Goal: Task Accomplishment & Management: Manage account settings

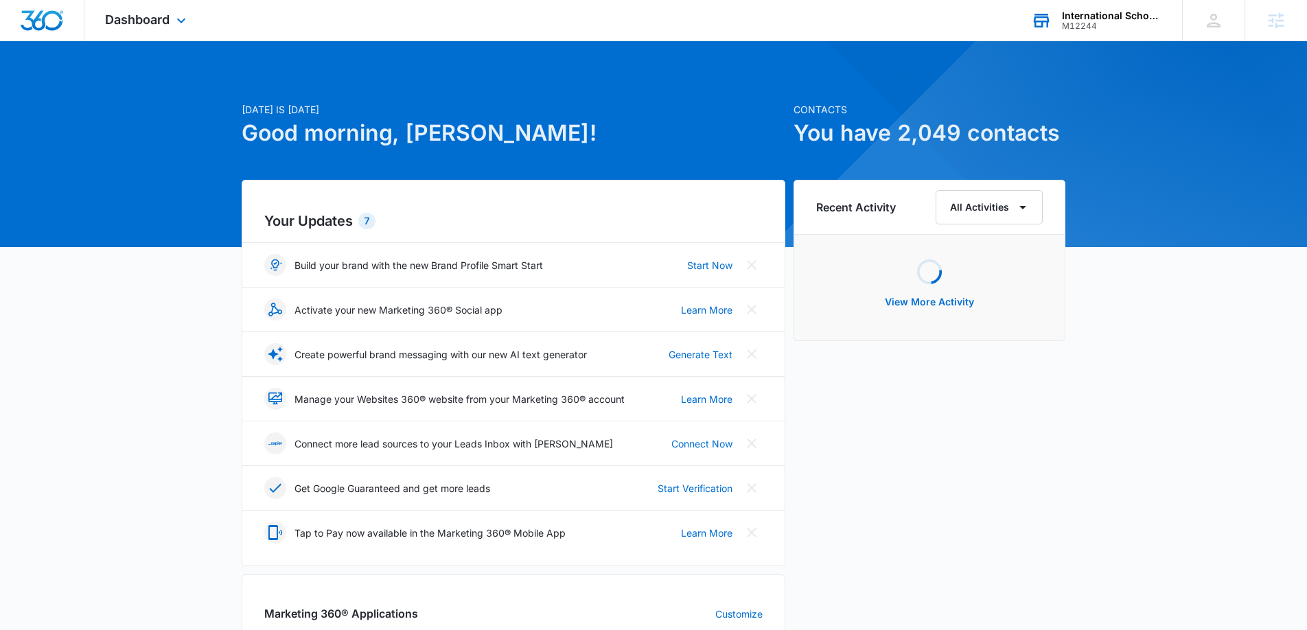
click at [1073, 32] on div "International School of Music M12244 Your Accounts View All" at bounding box center [1097, 20] width 172 height 41
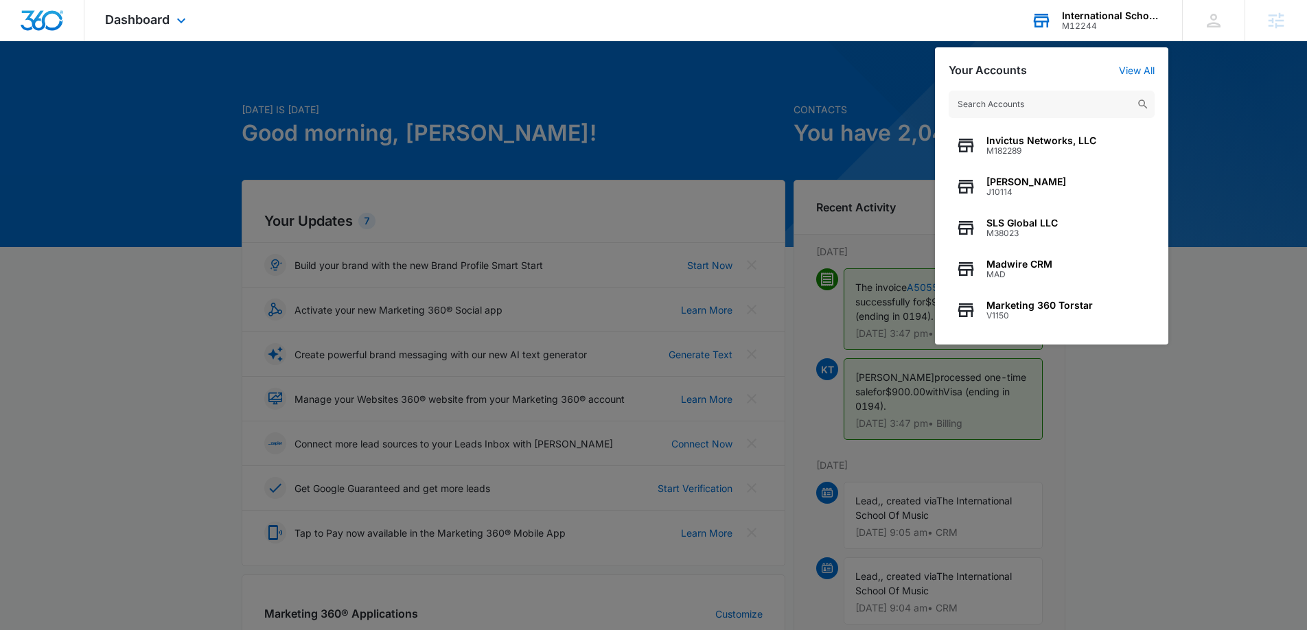
click at [1023, 107] on input "text" at bounding box center [1052, 104] width 206 height 27
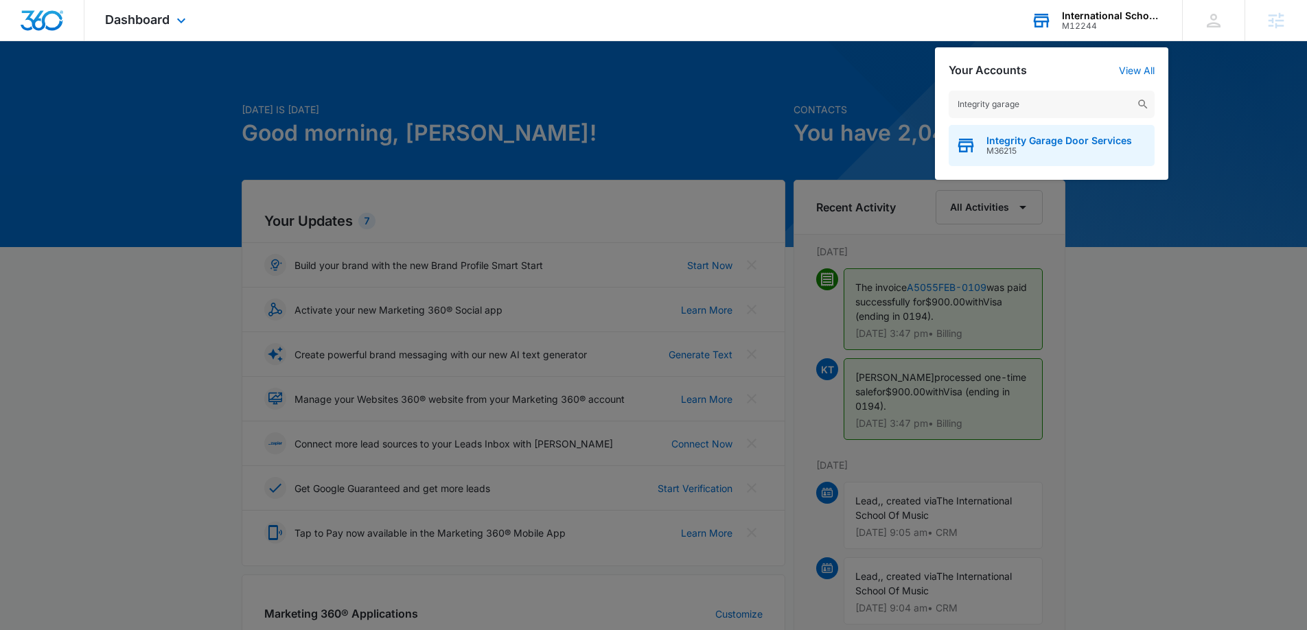
type input "Integrity garage"
click at [1027, 142] on span "Integrity Garage Door Services" at bounding box center [1060, 140] width 146 height 11
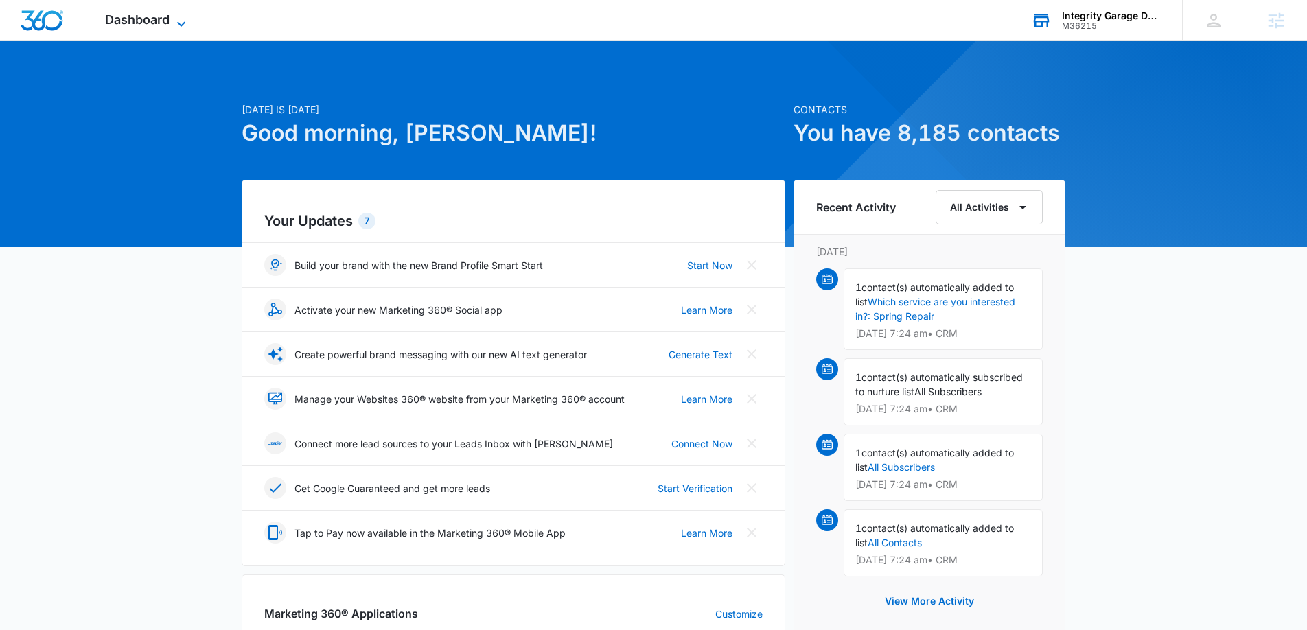
click at [146, 26] on span "Dashboard" at bounding box center [137, 19] width 65 height 14
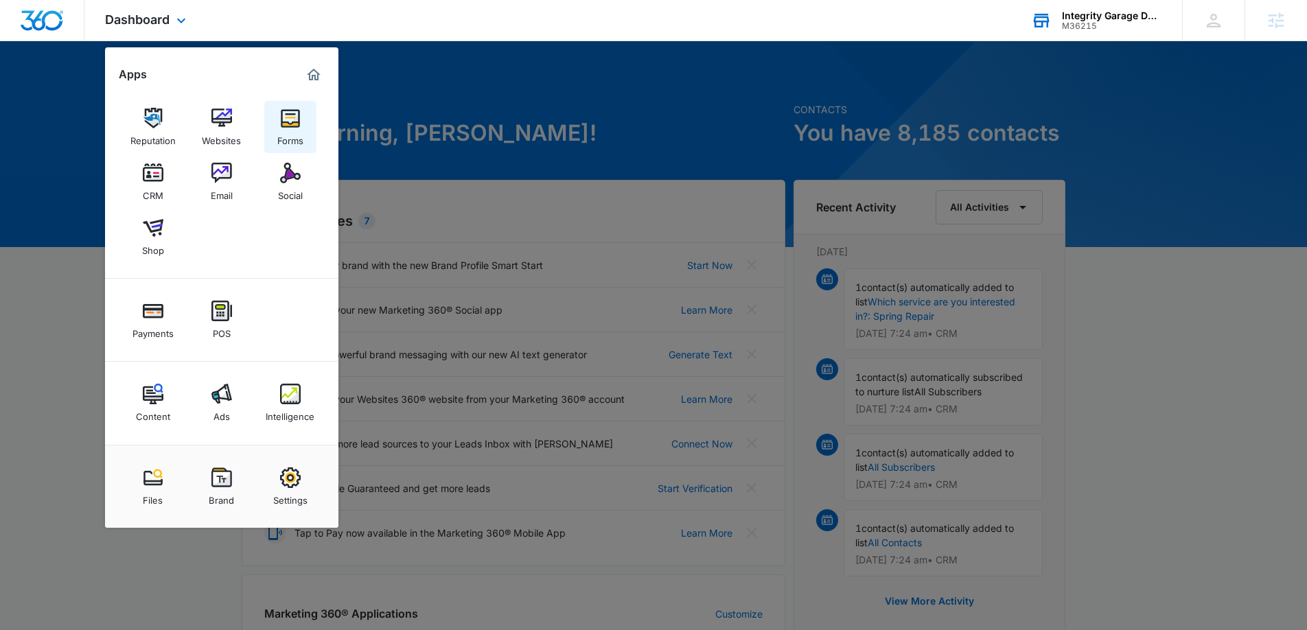
click at [292, 133] on div "Forms" at bounding box center [290, 137] width 26 height 18
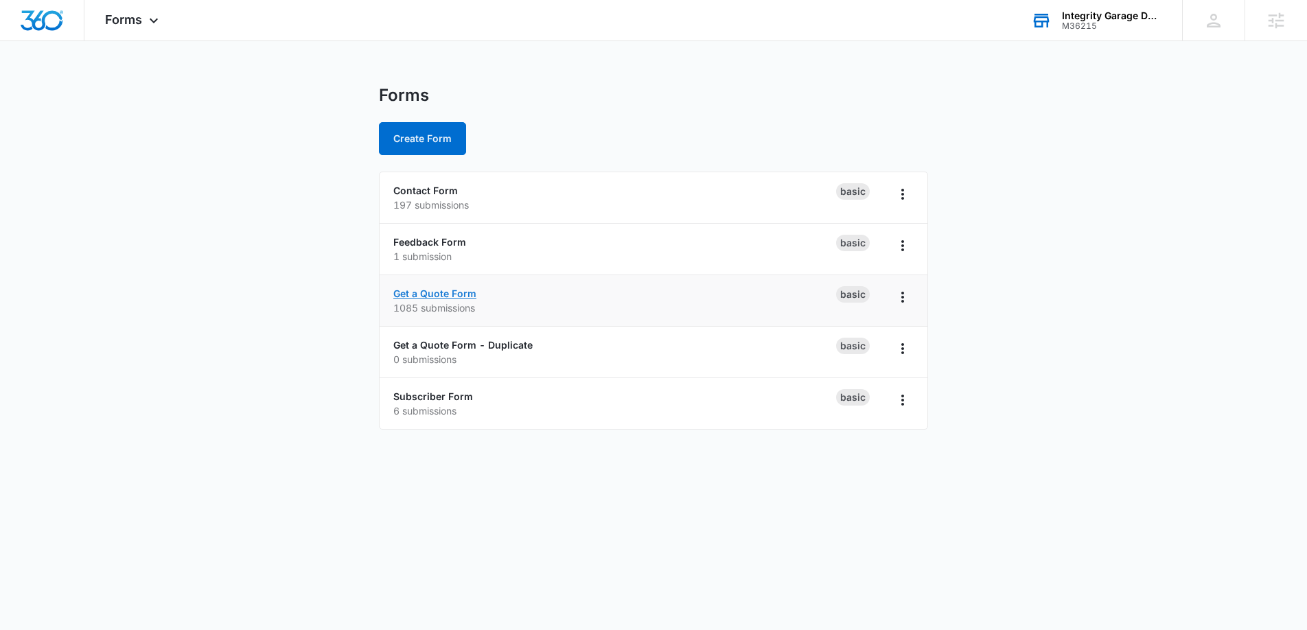
click at [448, 288] on link "Get a Quote Form" at bounding box center [434, 294] width 83 height 12
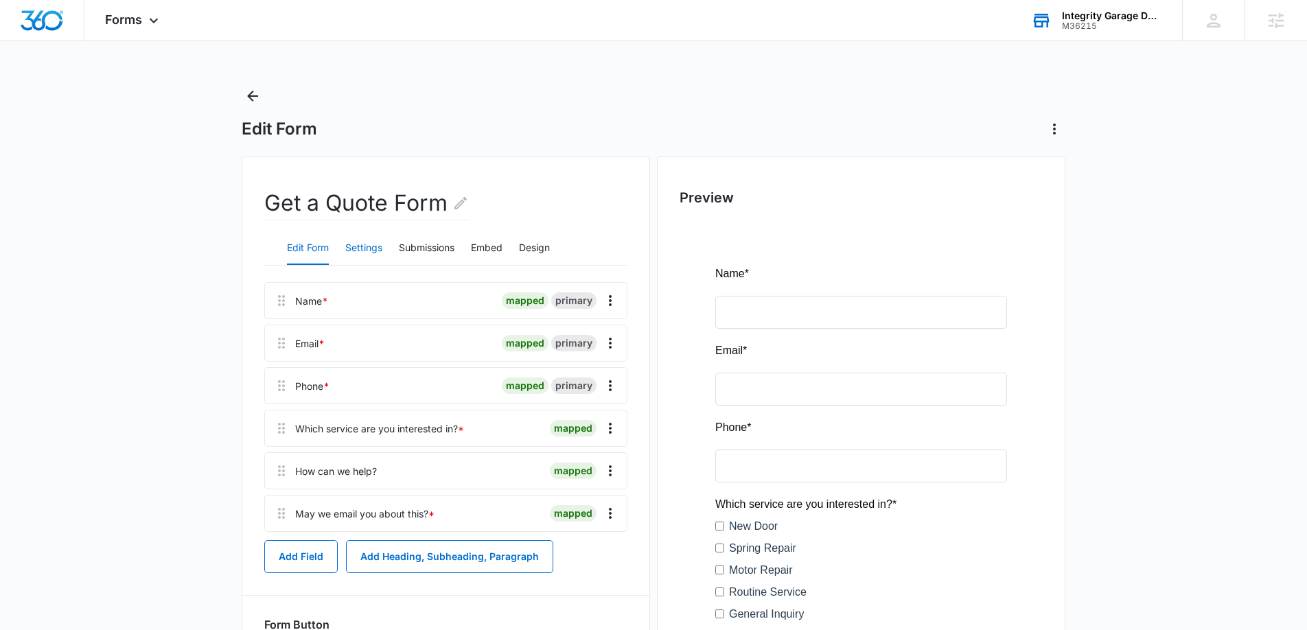
click at [372, 249] on button "Settings" at bounding box center [363, 248] width 37 height 33
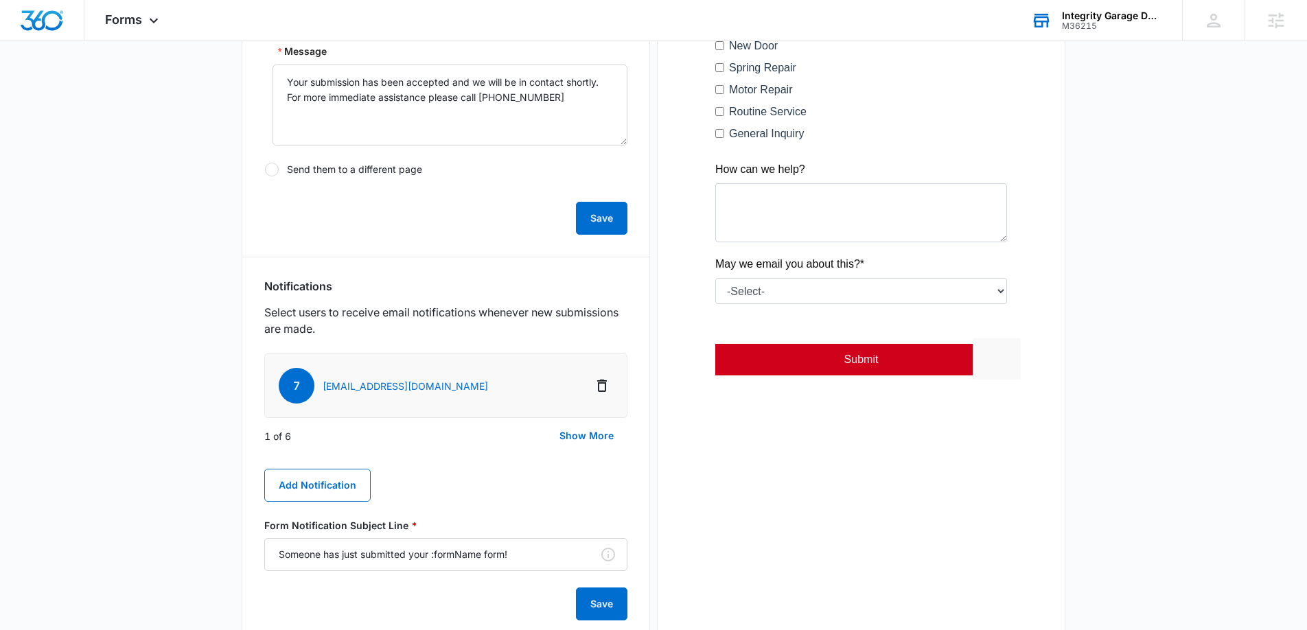
scroll to position [485, 0]
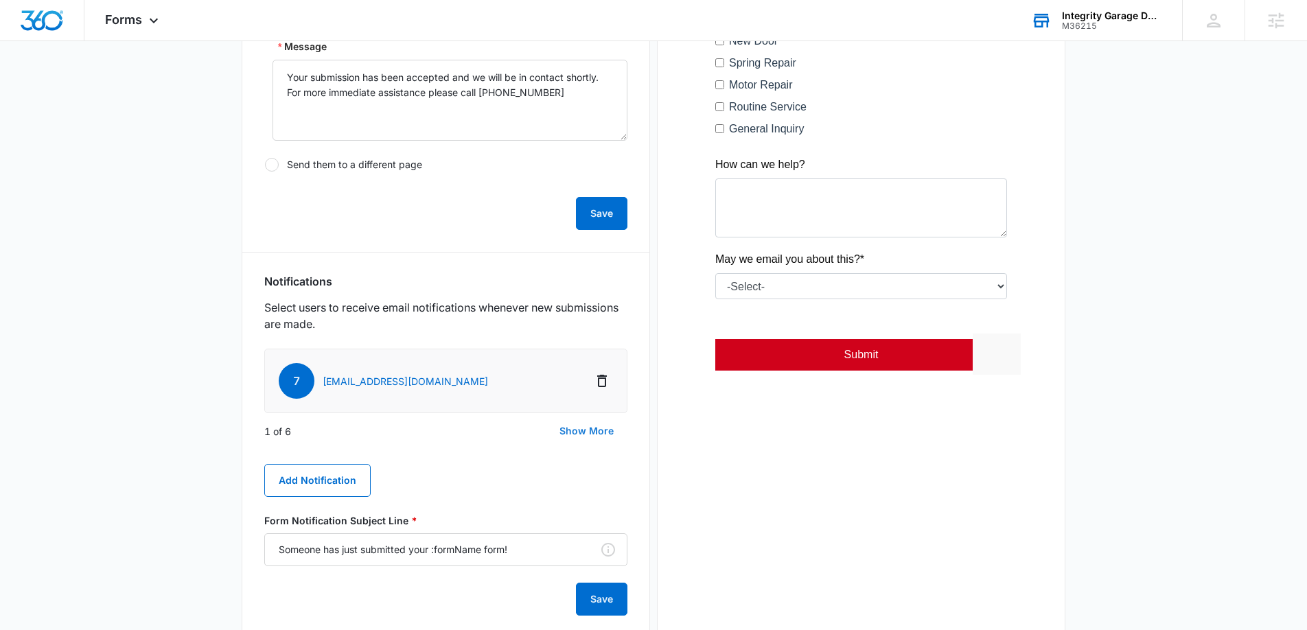
click at [610, 439] on button "Show More" at bounding box center [587, 431] width 82 height 33
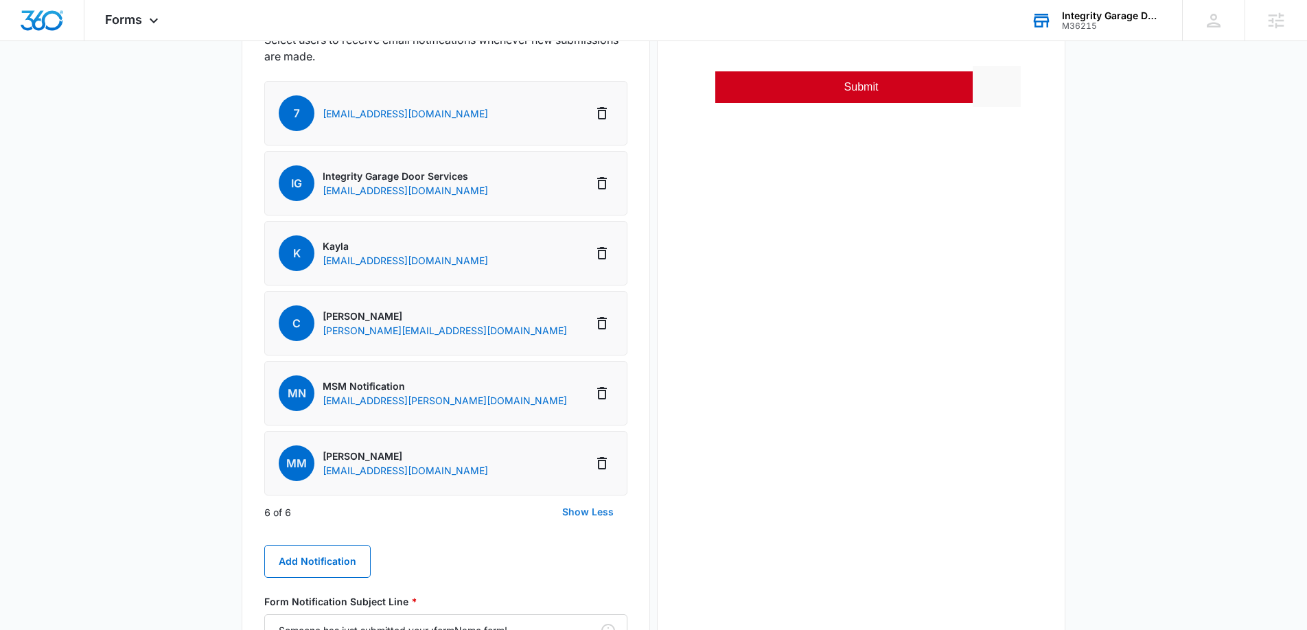
scroll to position [757, 0]
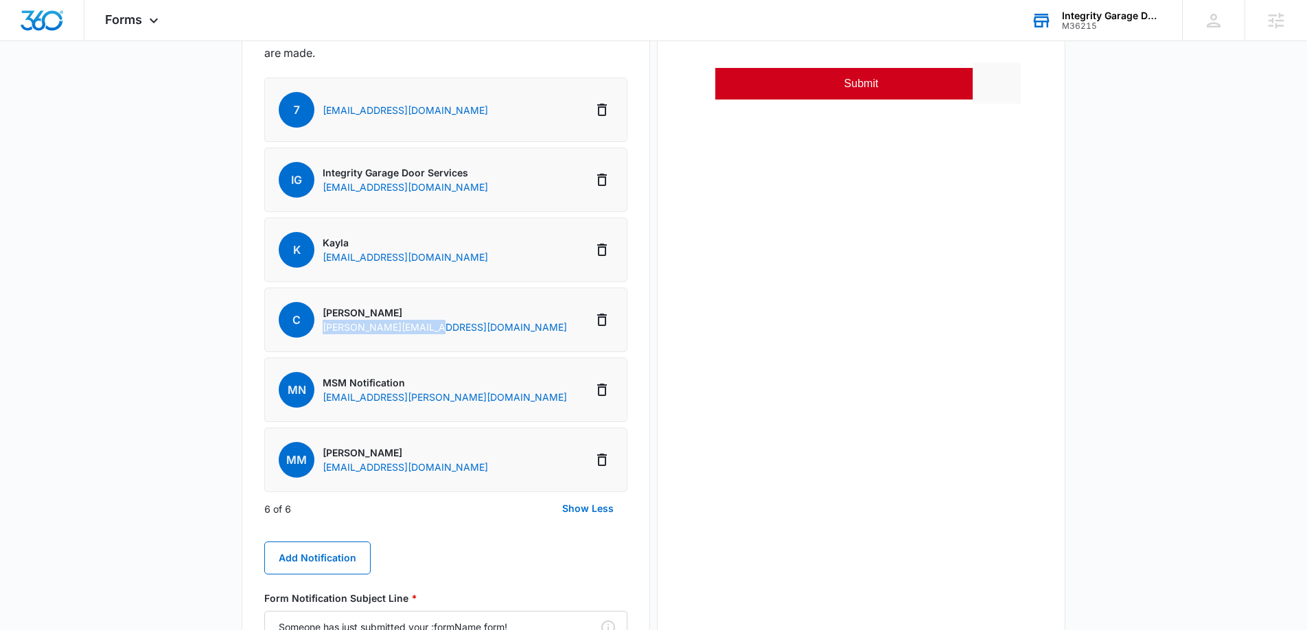
drag, startPoint x: 433, startPoint y: 328, endPoint x: 325, endPoint y: 332, distance: 107.9
click at [325, 332] on li "C Christina Christina@igdssfl.com" at bounding box center [445, 320] width 363 height 65
copy p "Christina@igdssfl.com"
click at [606, 393] on icon "Delete Notification" at bounding box center [602, 390] width 10 height 12
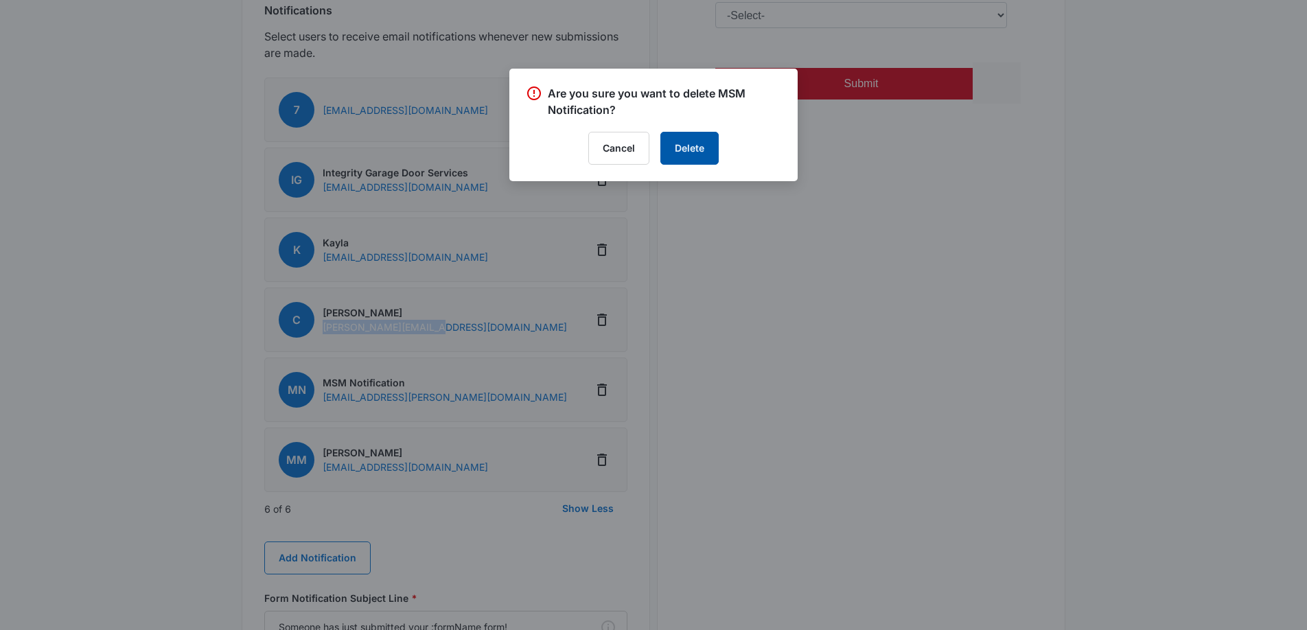
click at [683, 148] on button "Delete" at bounding box center [690, 148] width 58 height 33
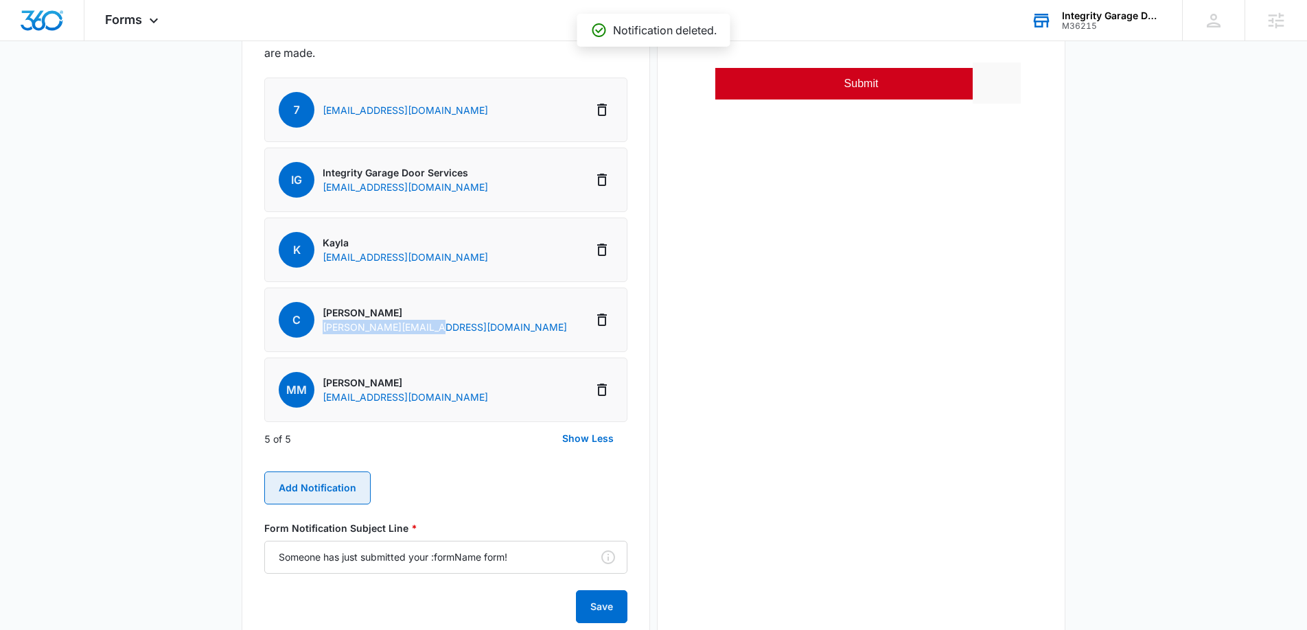
click at [309, 491] on button "Add Notification" at bounding box center [317, 488] width 106 height 33
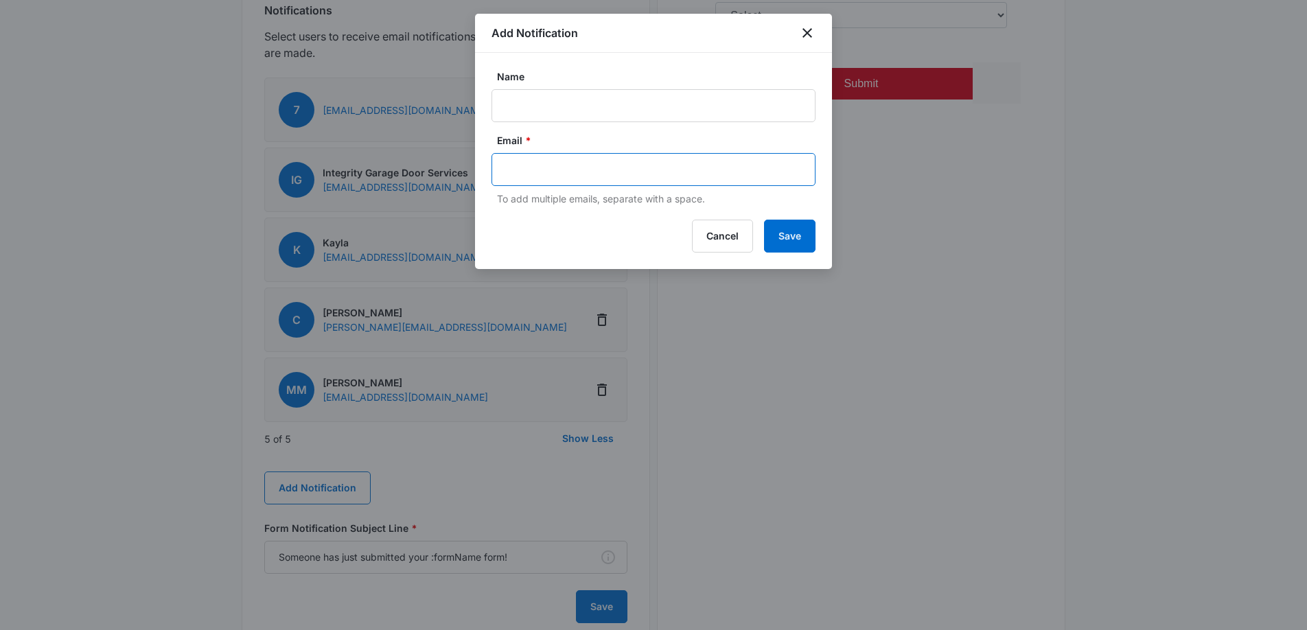
click at [541, 173] on input "text" at bounding box center [655, 169] width 298 height 21
paste input "Christina@igdssfl.com"
type input "Christina@igdssfl.com"
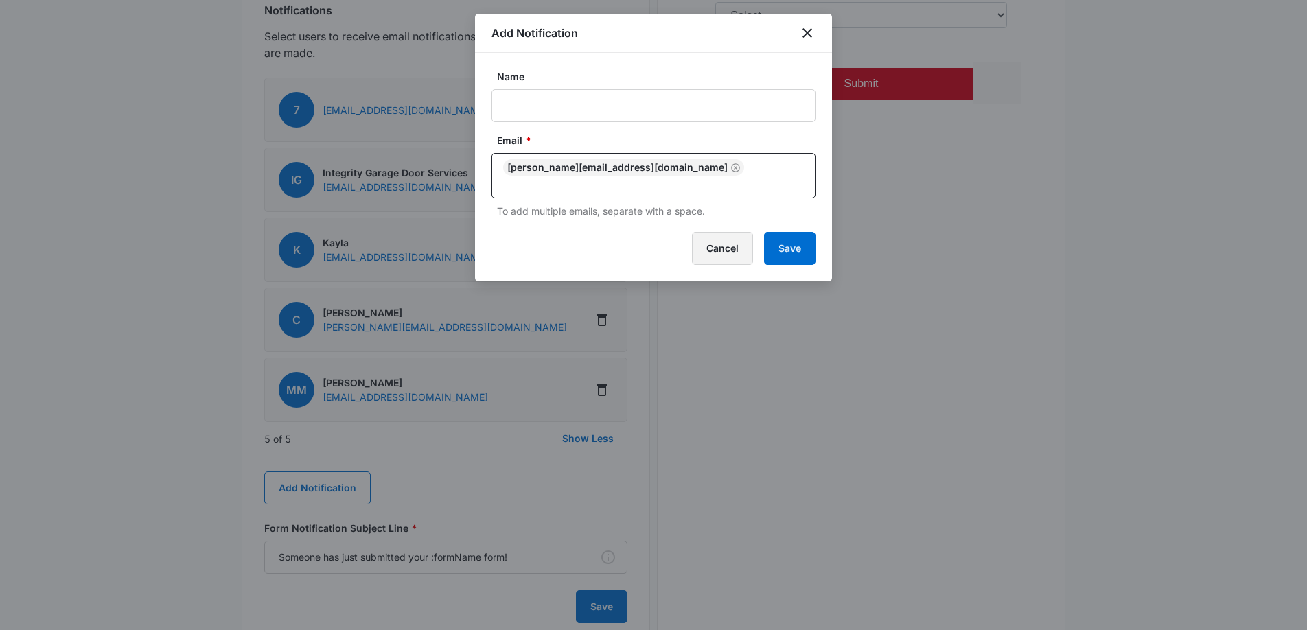
click at [728, 233] on button "Cancel" at bounding box center [722, 248] width 61 height 33
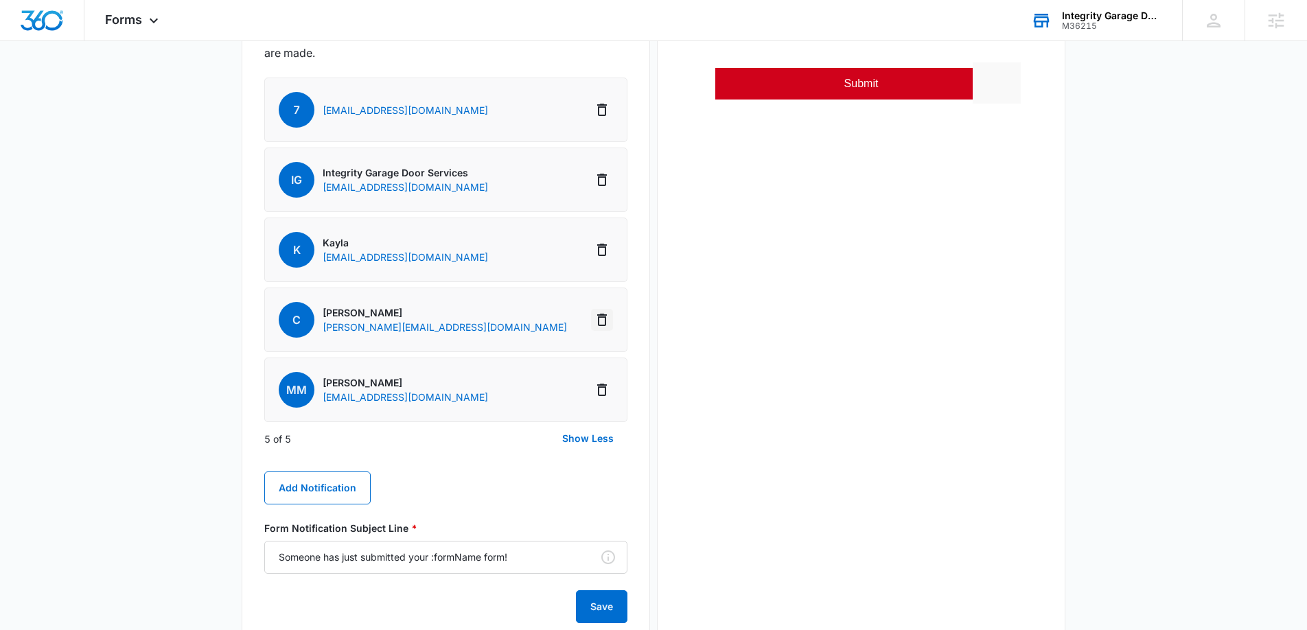
click at [610, 311] on button "Delete Notification" at bounding box center [602, 320] width 22 height 22
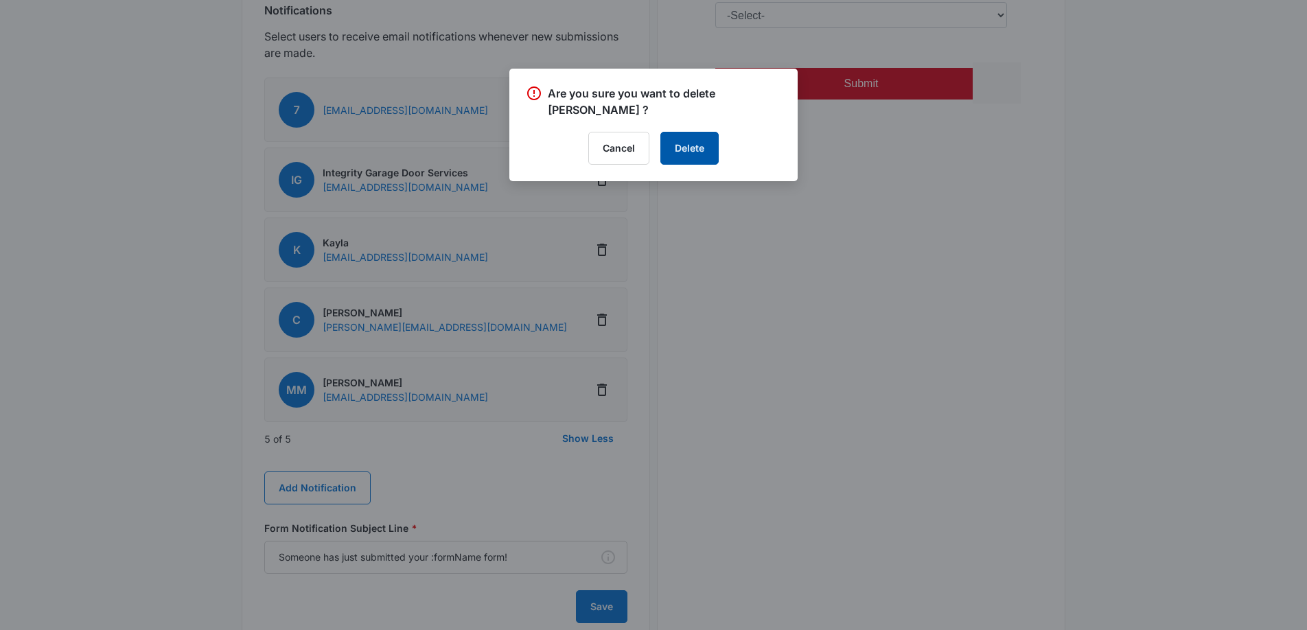
click at [690, 132] on button "Delete" at bounding box center [690, 148] width 58 height 33
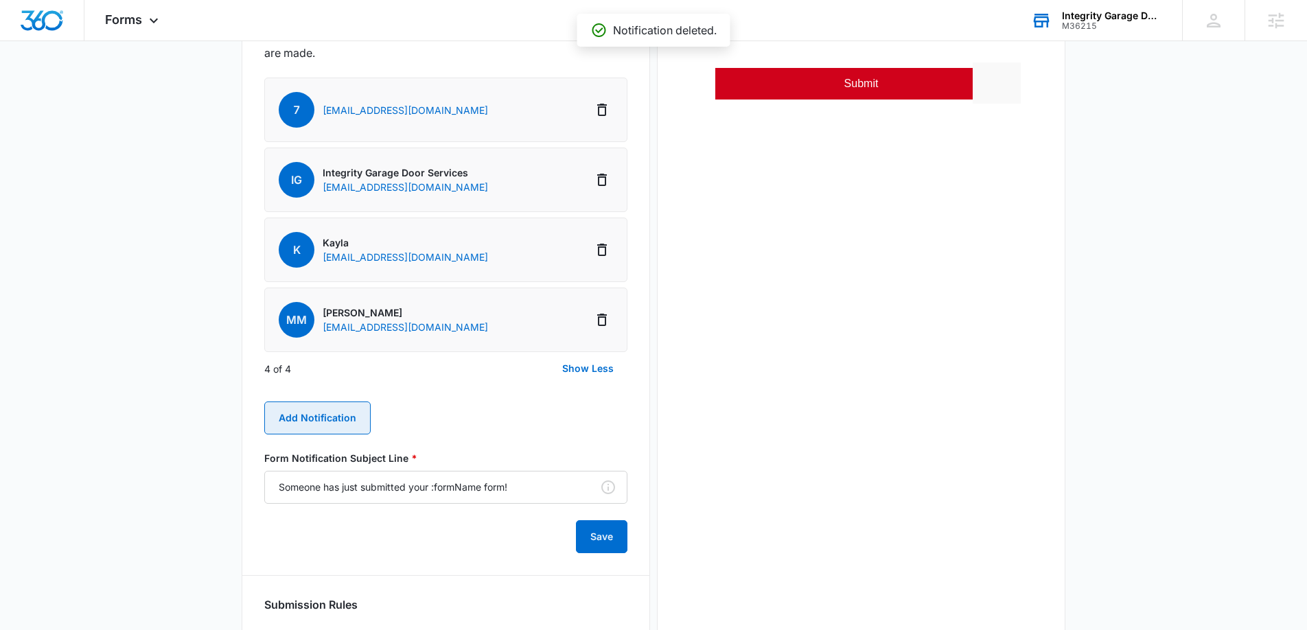
click at [314, 428] on button "Add Notification" at bounding box center [317, 418] width 106 height 33
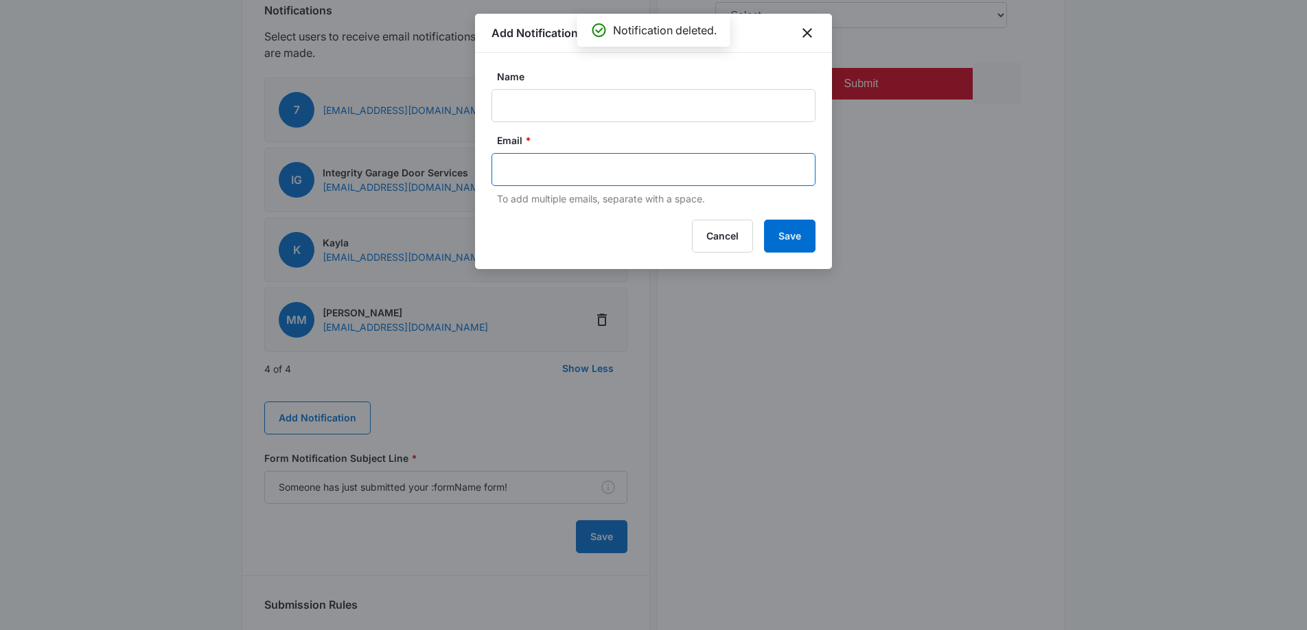
click at [516, 161] on input "text" at bounding box center [655, 169] width 298 height 21
paste input "Christina@igdssfl.com"
type input "Christina@igdssfl.com"
click at [539, 119] on input "Name" at bounding box center [654, 105] width 324 height 33
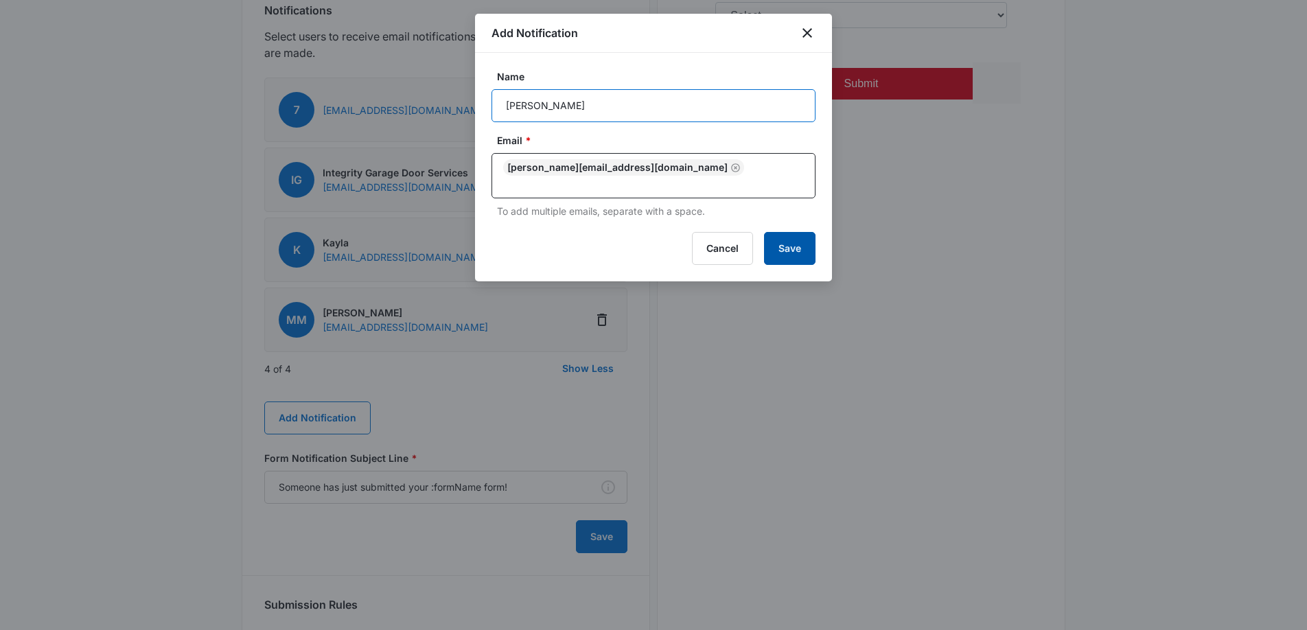
type input "Christina"
click at [790, 242] on button "Save" at bounding box center [789, 248] width 51 height 33
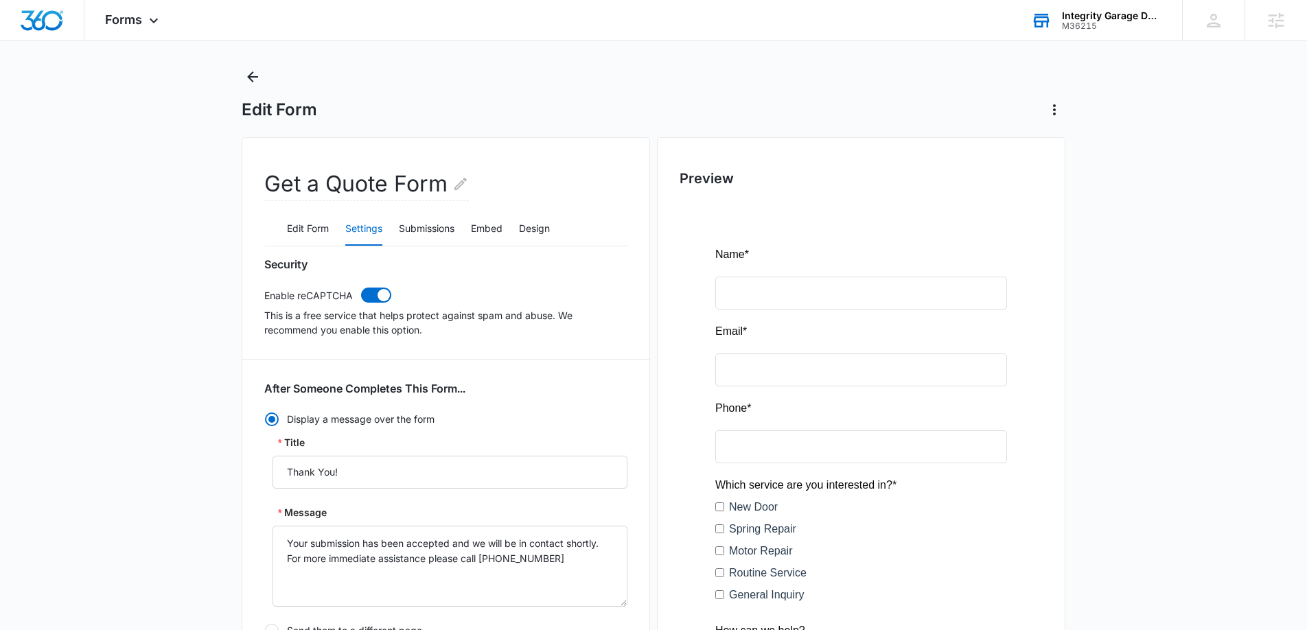
scroll to position [0, 0]
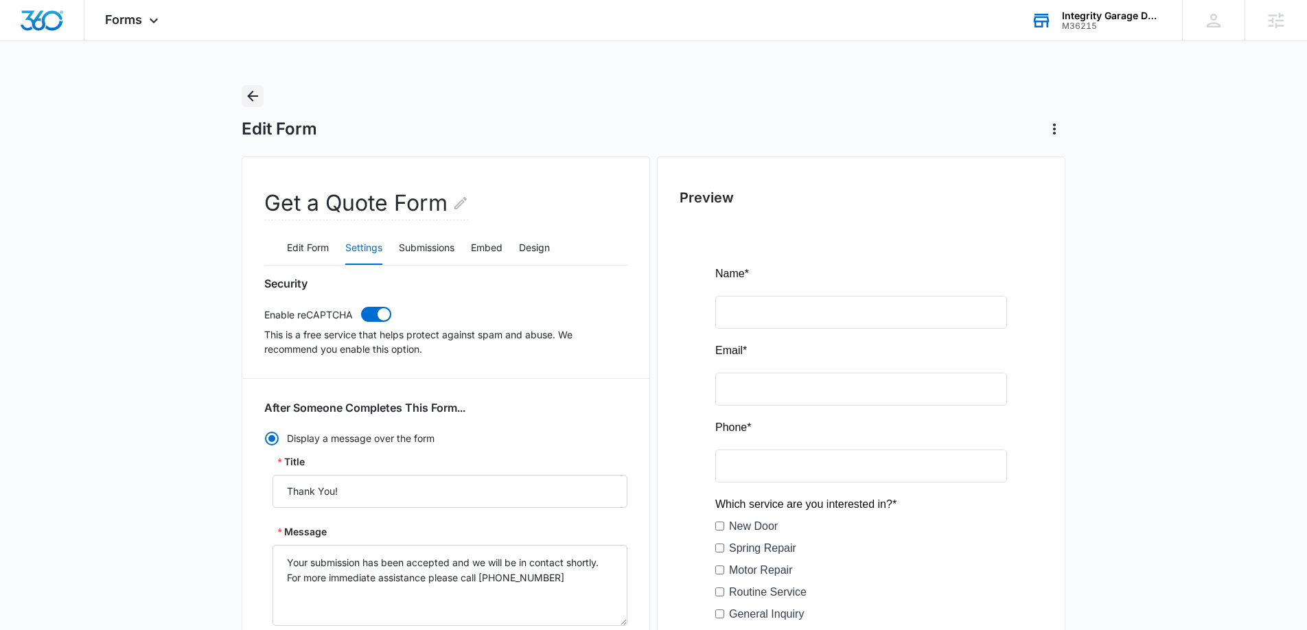
click at [255, 91] on icon "Back" at bounding box center [252, 96] width 16 height 16
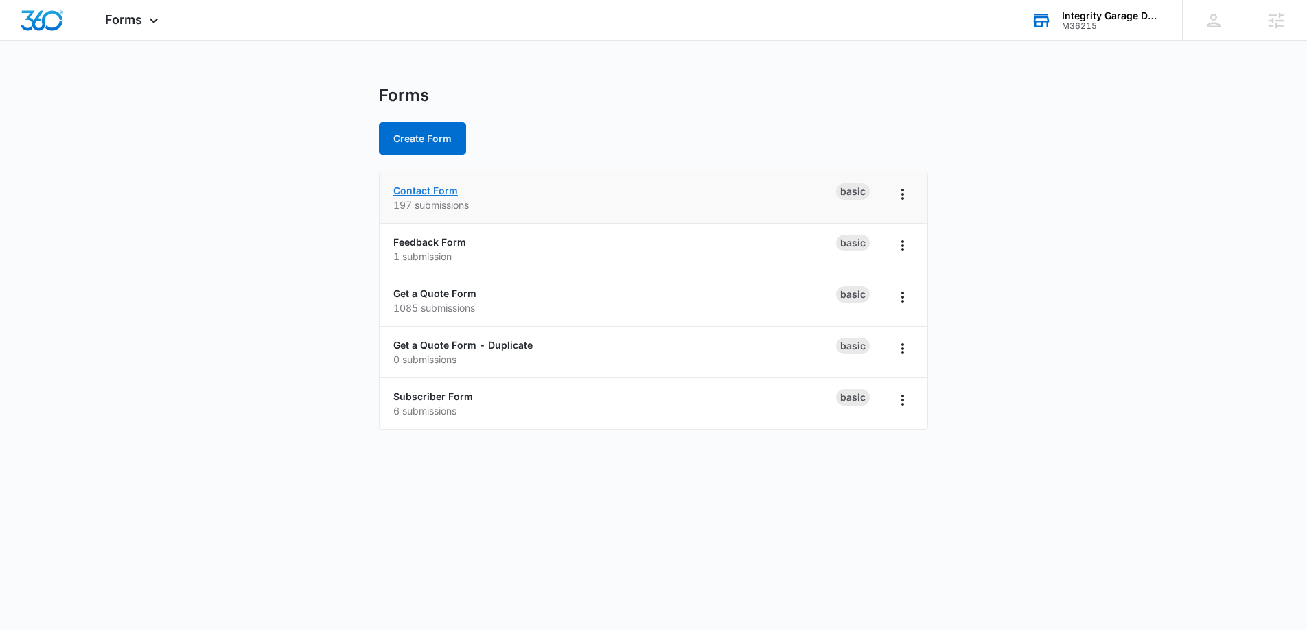
click at [422, 190] on link "Contact Form" at bounding box center [425, 191] width 65 height 12
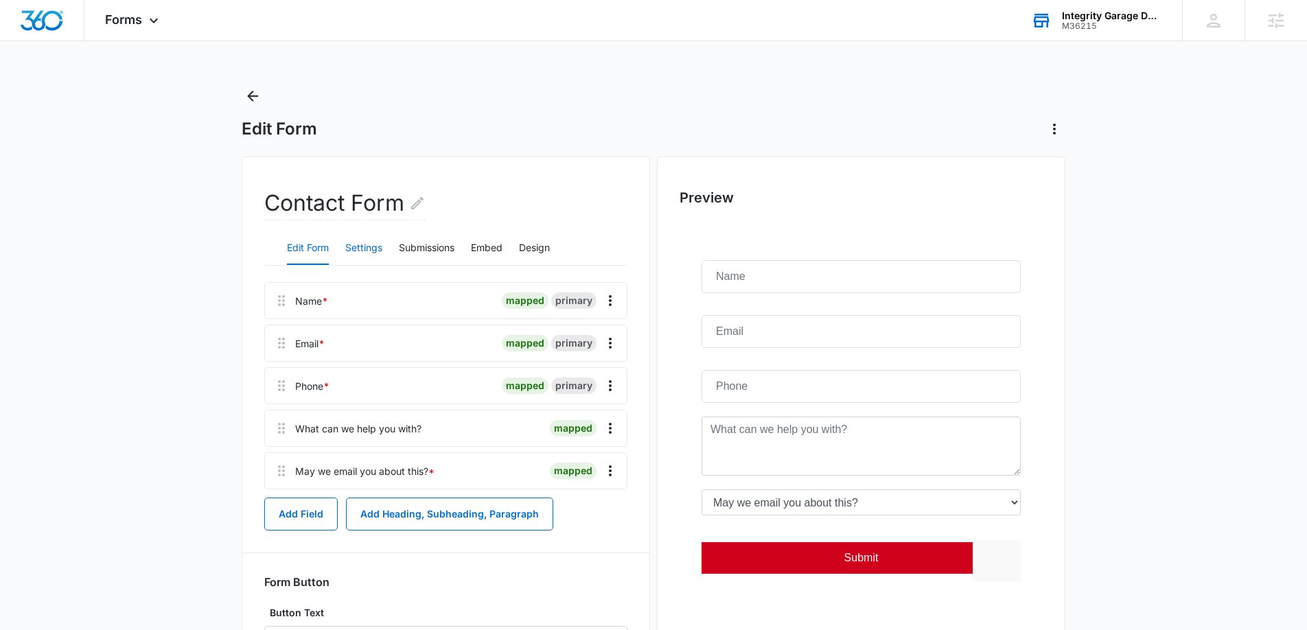
click at [371, 246] on button "Settings" at bounding box center [363, 248] width 37 height 33
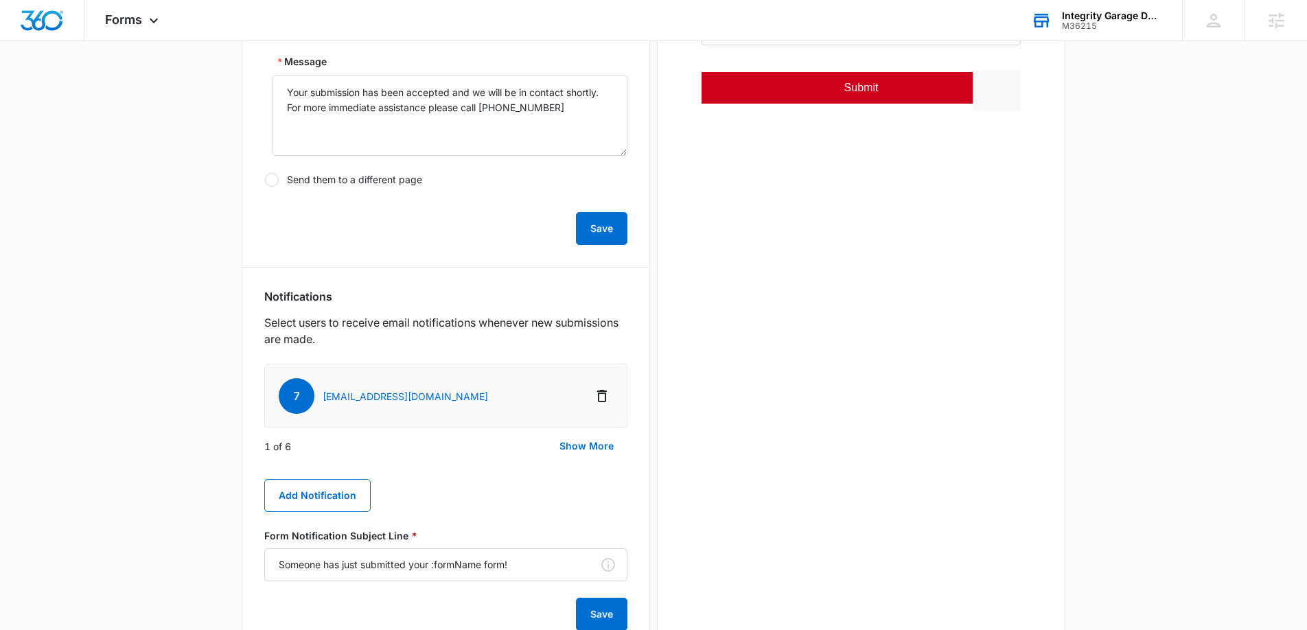
scroll to position [475, 0]
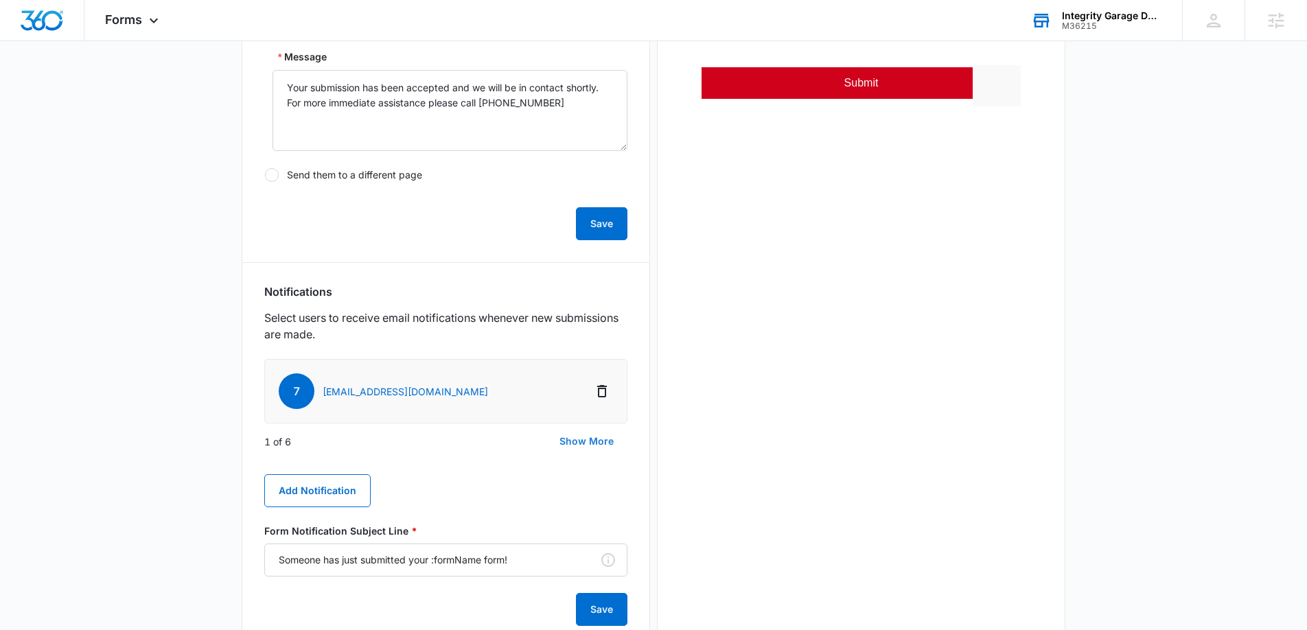
click at [600, 444] on button "Show More" at bounding box center [587, 441] width 82 height 33
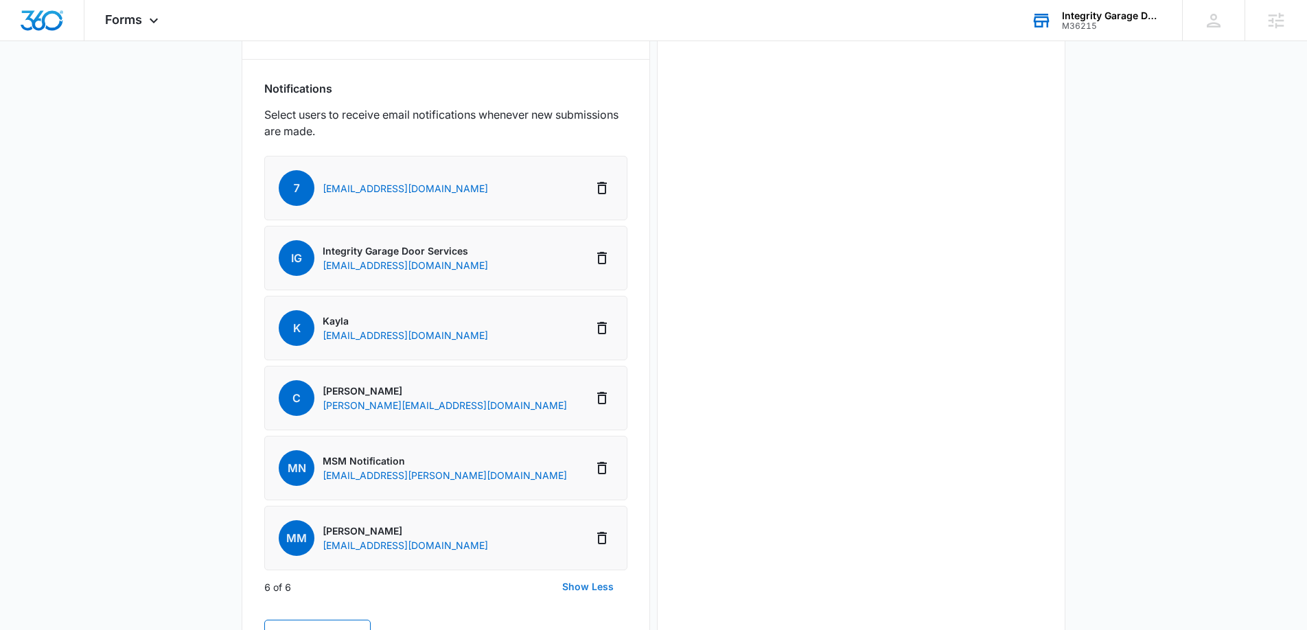
scroll to position [681, 0]
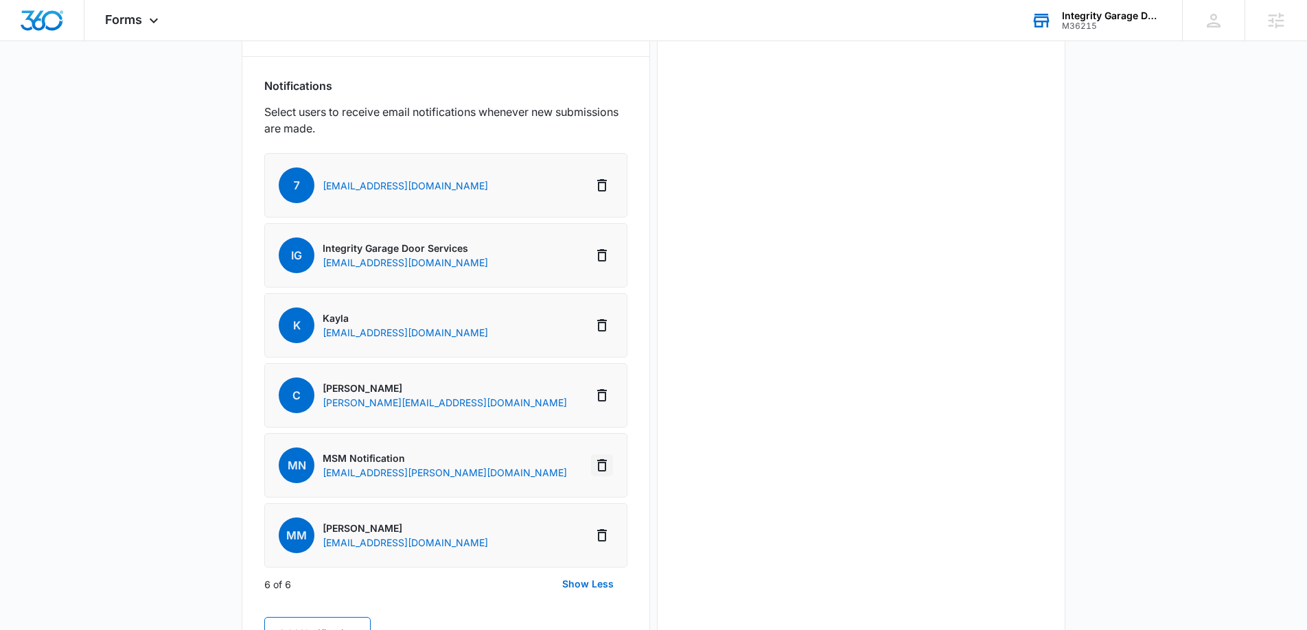
click at [604, 463] on icon "Delete Notification" at bounding box center [602, 465] width 16 height 16
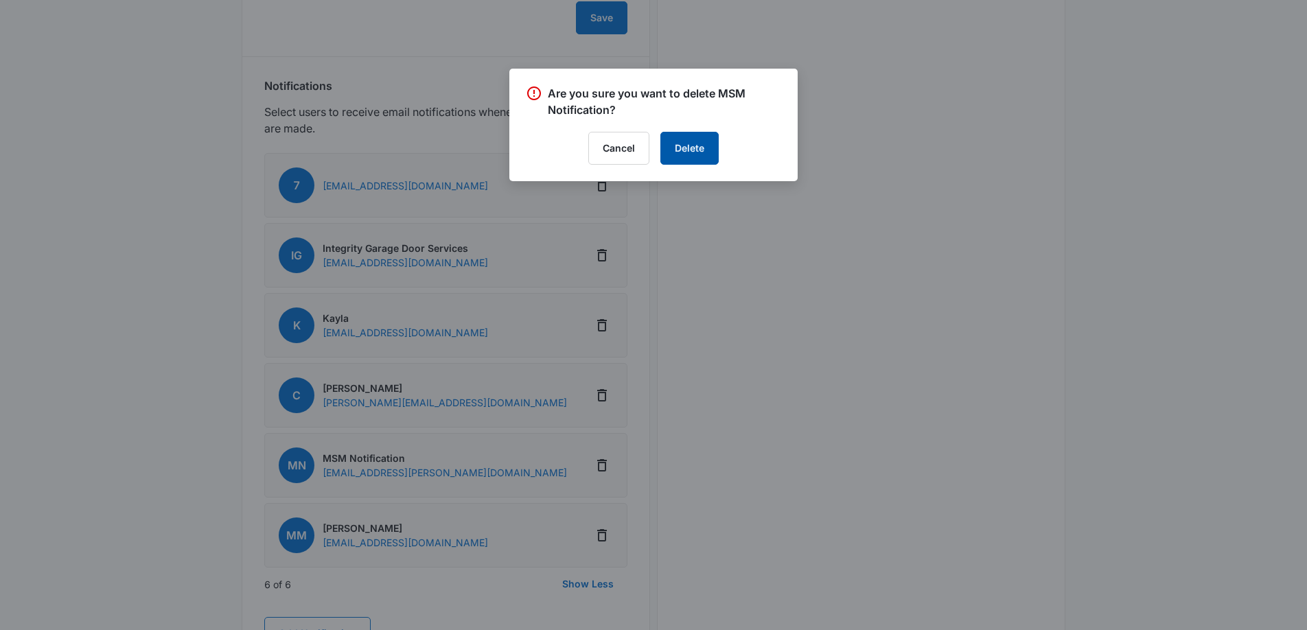
click at [698, 141] on button "Delete" at bounding box center [690, 148] width 58 height 33
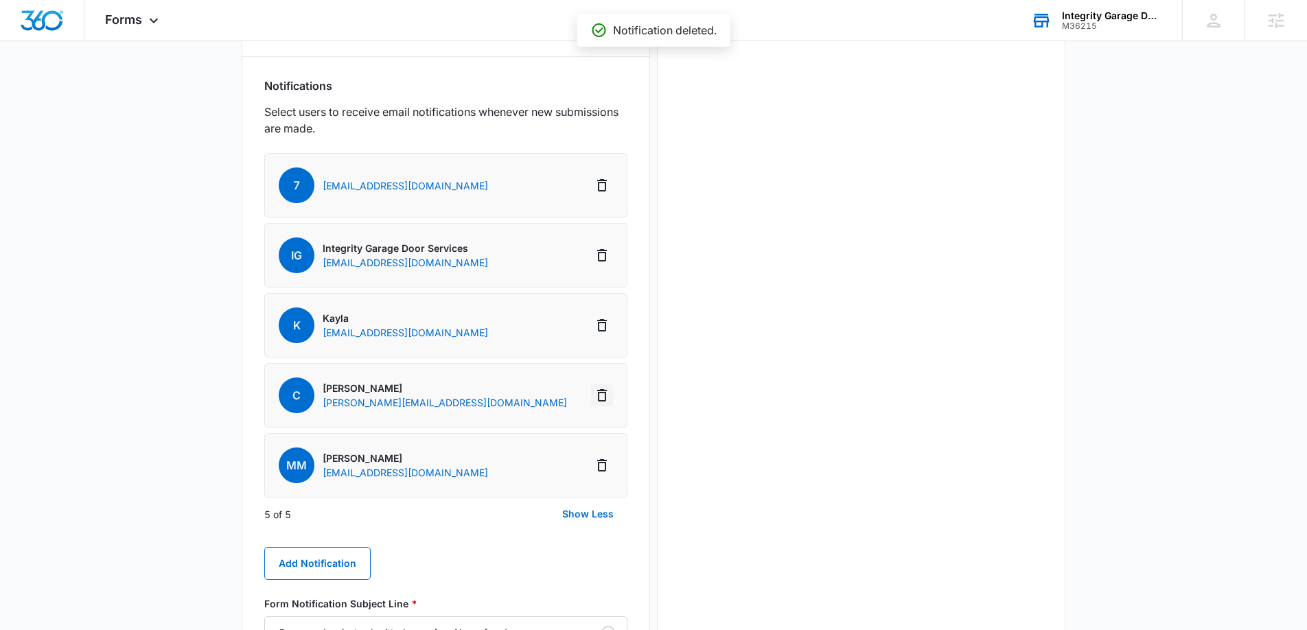
click at [600, 395] on icon "Delete Notification" at bounding box center [602, 395] width 16 height 16
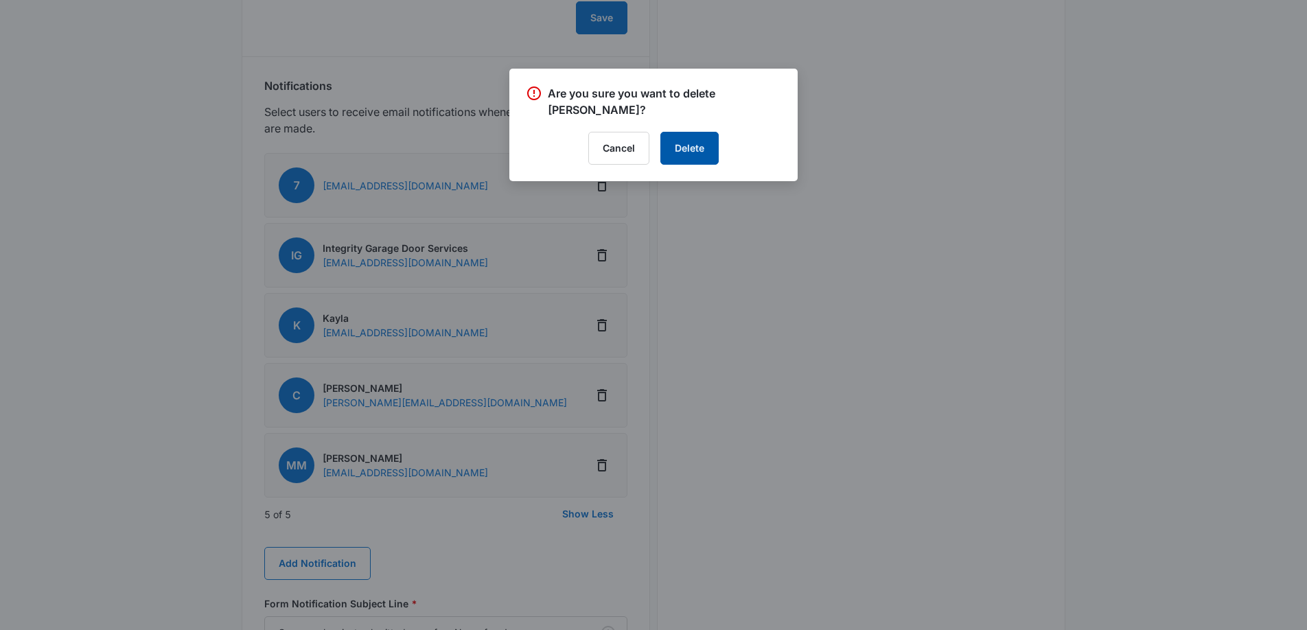
click at [691, 137] on button "Delete" at bounding box center [690, 148] width 58 height 33
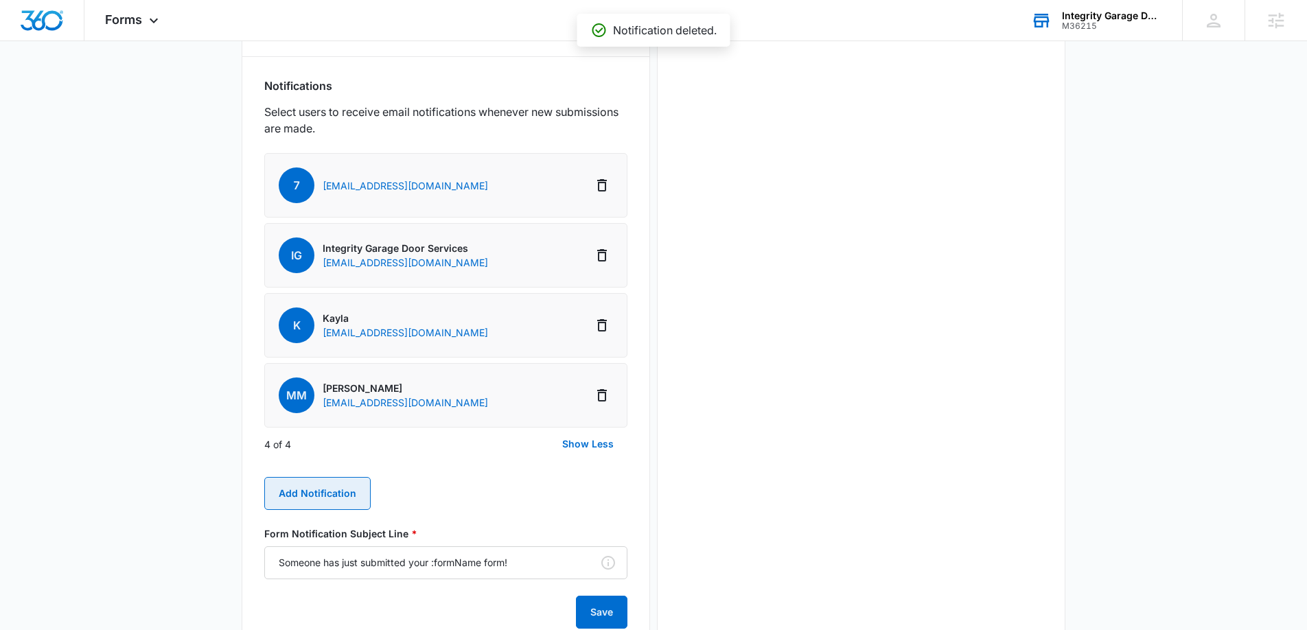
click at [312, 493] on button "Add Notification" at bounding box center [317, 493] width 106 height 33
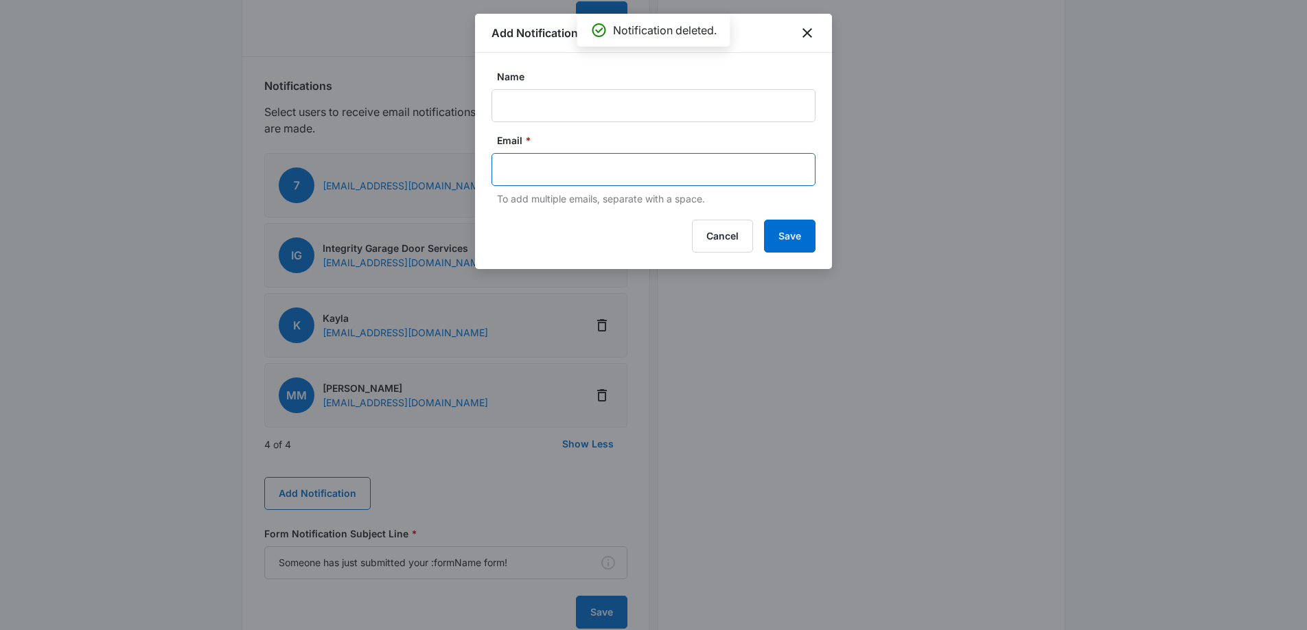
click at [560, 173] on input "text" at bounding box center [655, 169] width 298 height 21
paste input "Christina@igdssfl.com"
type input "Christina@igdssfl.com"
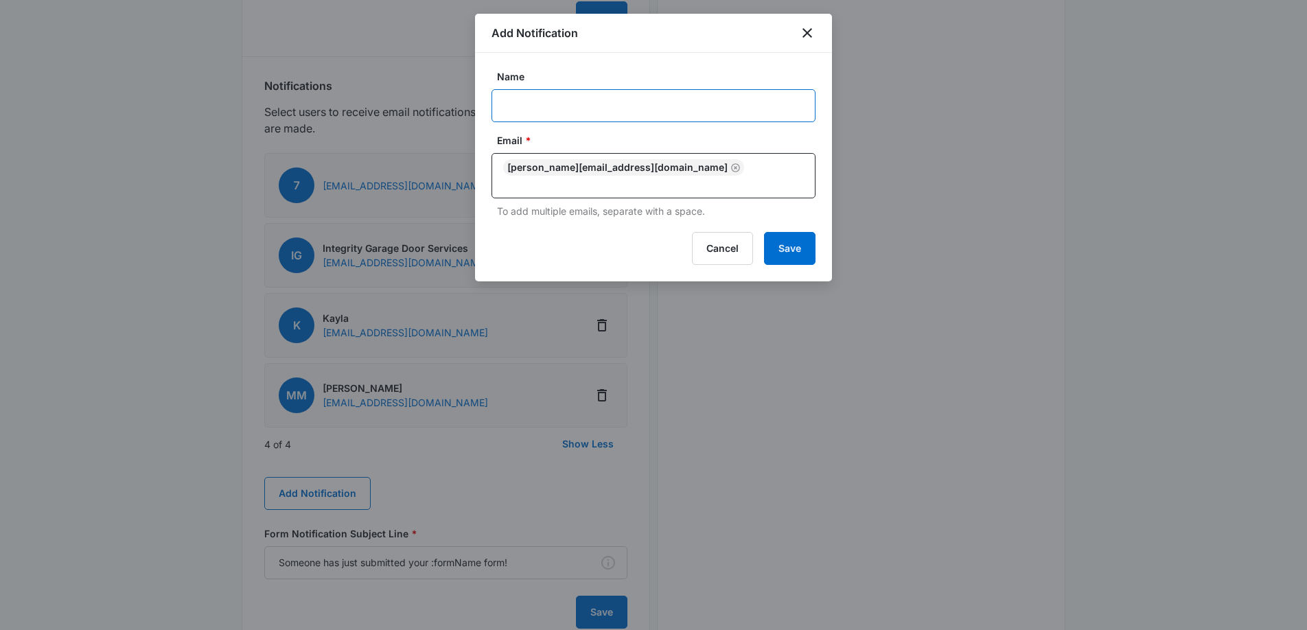
click at [559, 106] on input "Name" at bounding box center [654, 105] width 324 height 33
type input "Christina"
click at [796, 240] on button "Save" at bounding box center [789, 248] width 51 height 33
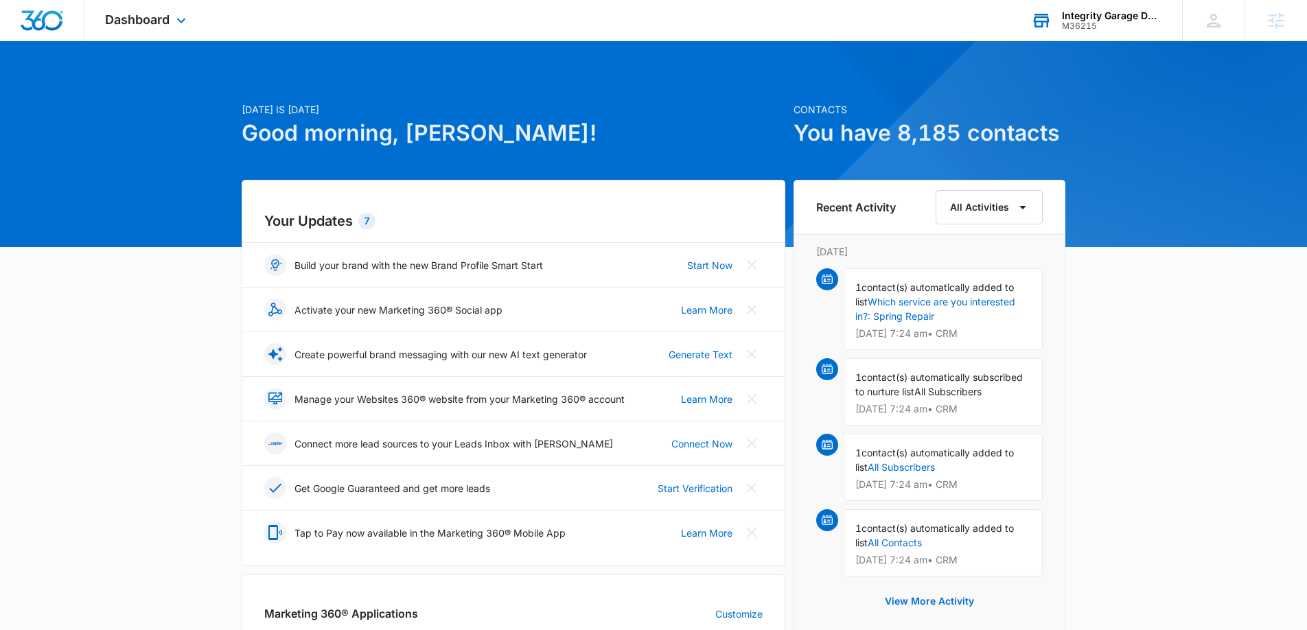
click at [1123, 20] on div "Integrity Garage Door Services" at bounding box center [1112, 15] width 100 height 11
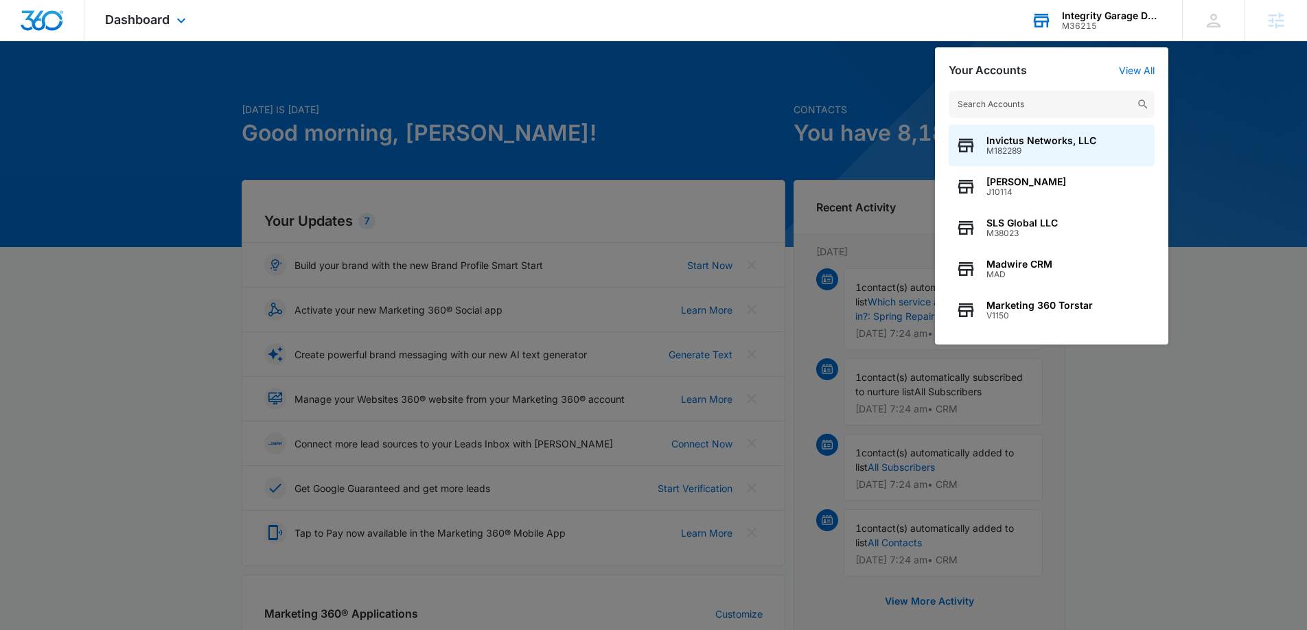
click at [1020, 108] on input "text" at bounding box center [1052, 104] width 206 height 27
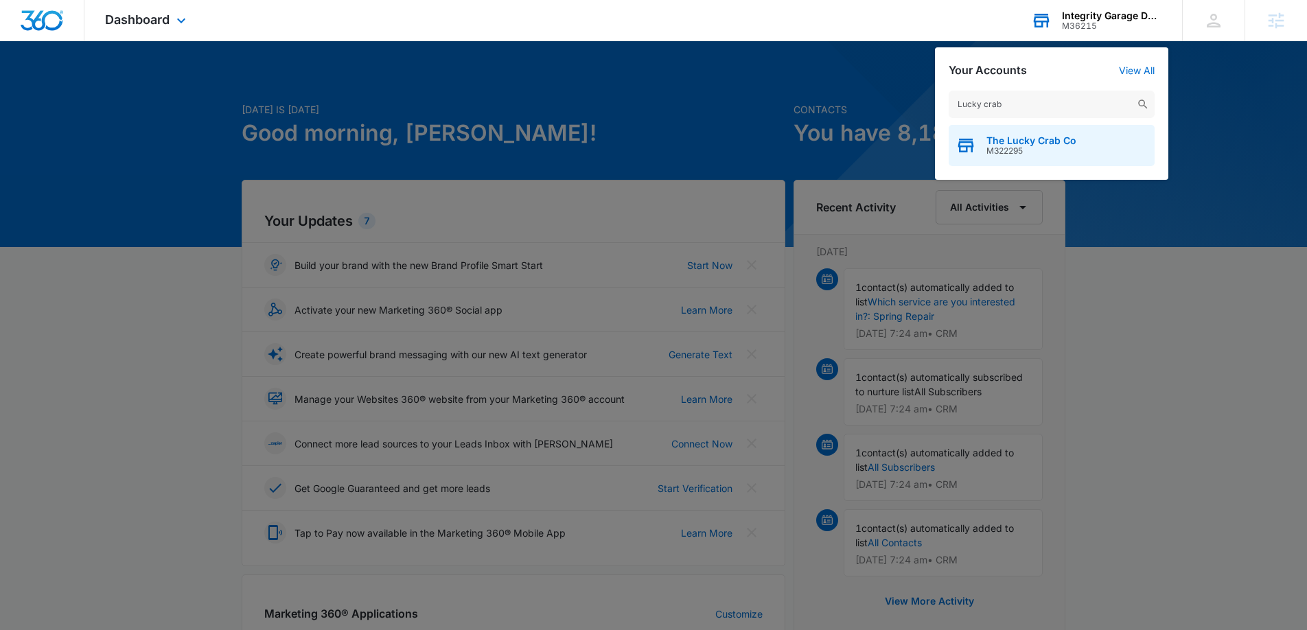
type input "Lucky crab"
click at [1015, 157] on div "The Lucky Crab Co M322295" at bounding box center [1052, 145] width 206 height 41
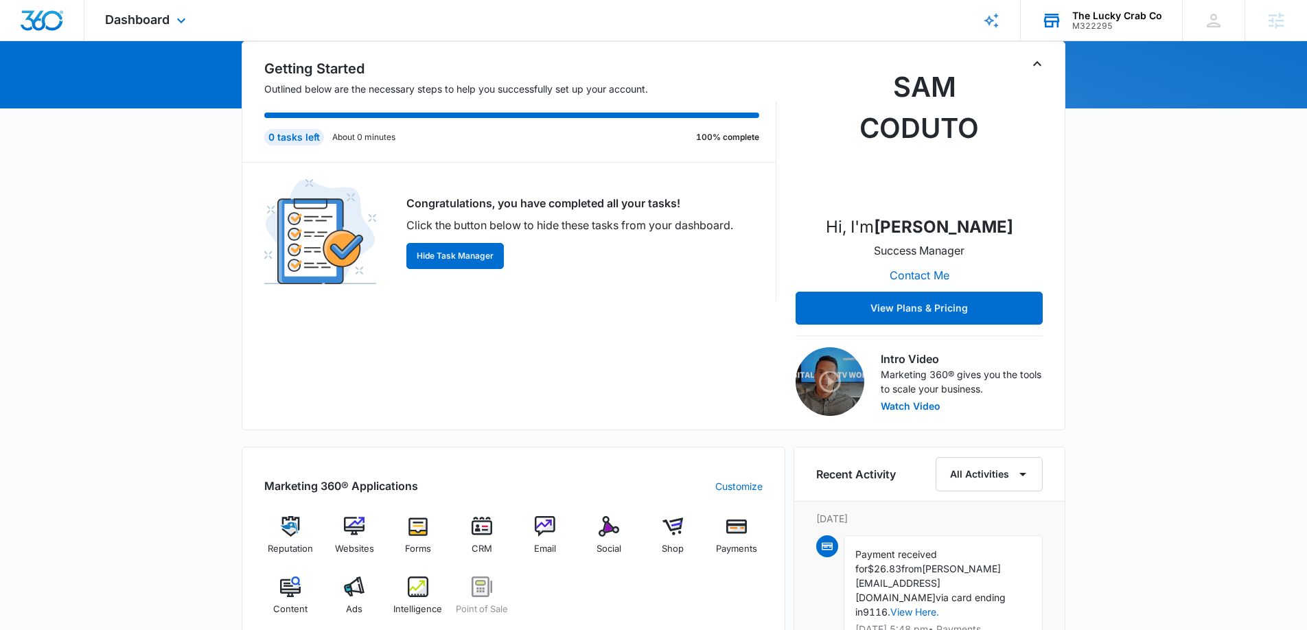
scroll to position [142, 0]
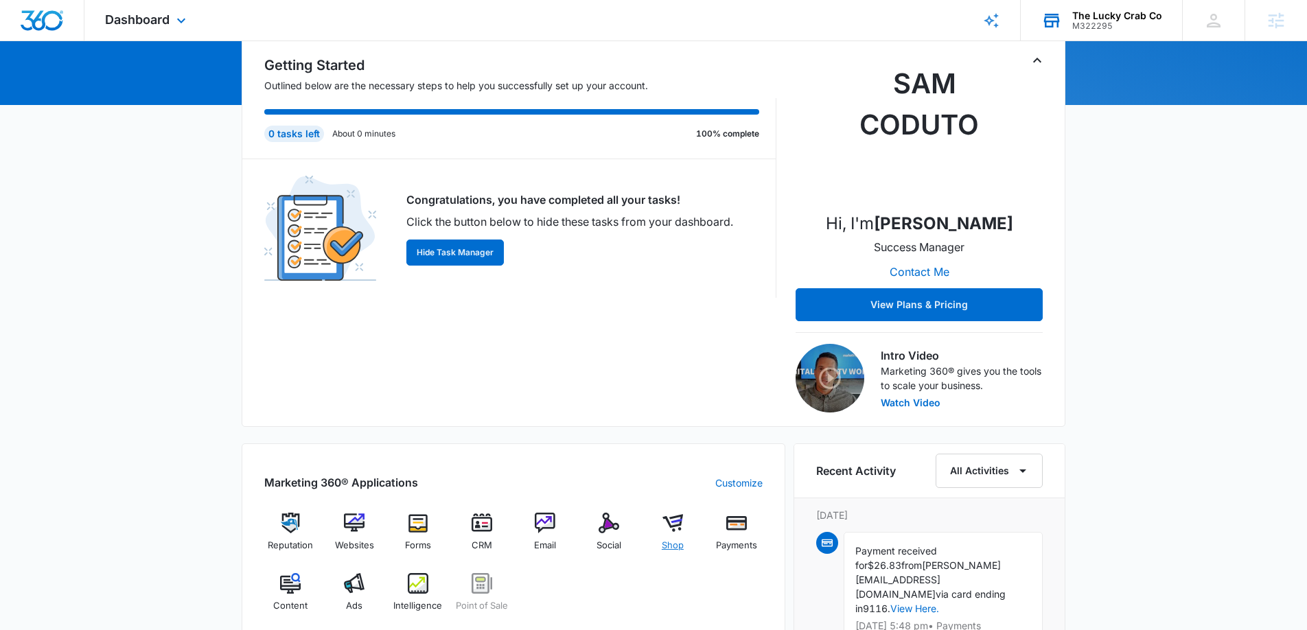
click at [669, 533] on div "Shop" at bounding box center [673, 537] width 53 height 49
